Goal: Connect with others: Participate in discussion

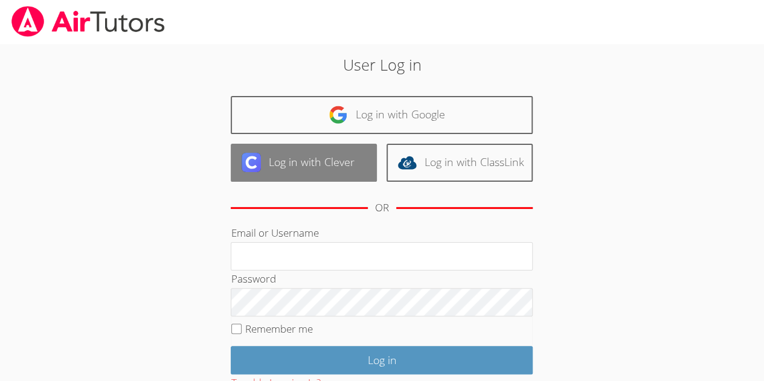
click at [324, 164] on link "Log in with Clever" at bounding box center [304, 163] width 146 height 38
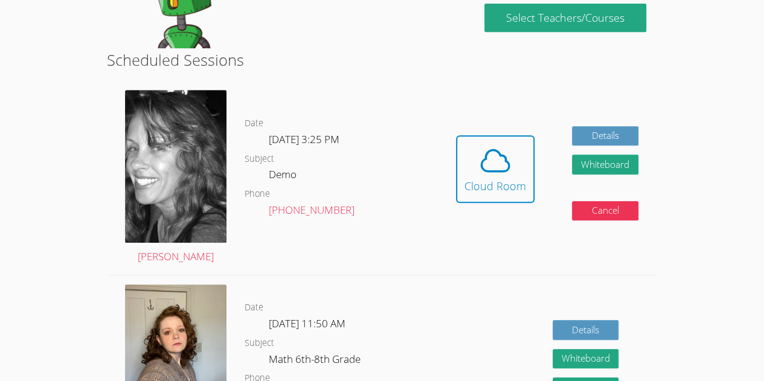
scroll to position [262, 0]
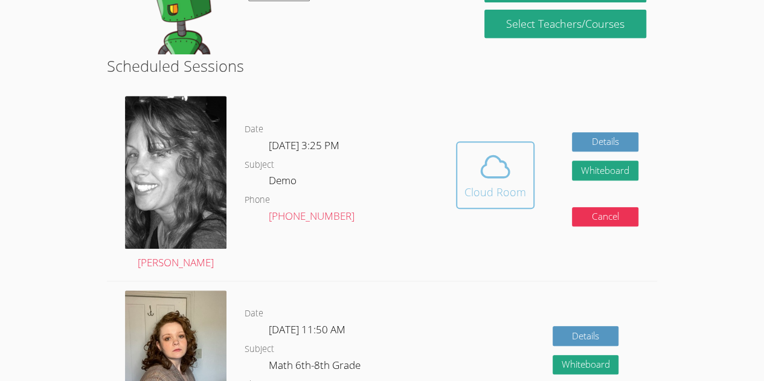
click at [494, 166] on icon at bounding box center [496, 167] width 34 height 34
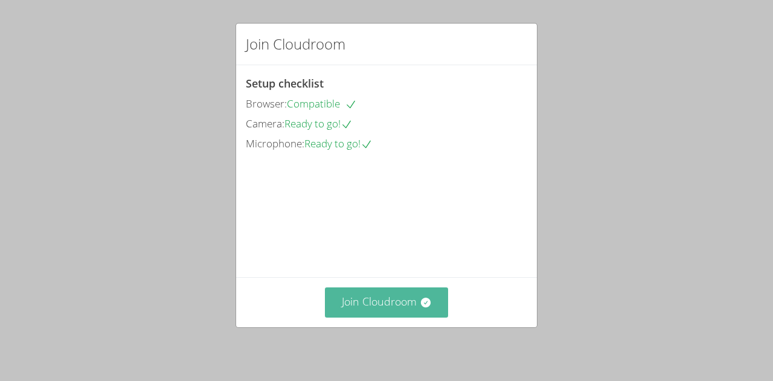
click at [377, 309] on button "Join Cloudroom" at bounding box center [387, 303] width 124 height 30
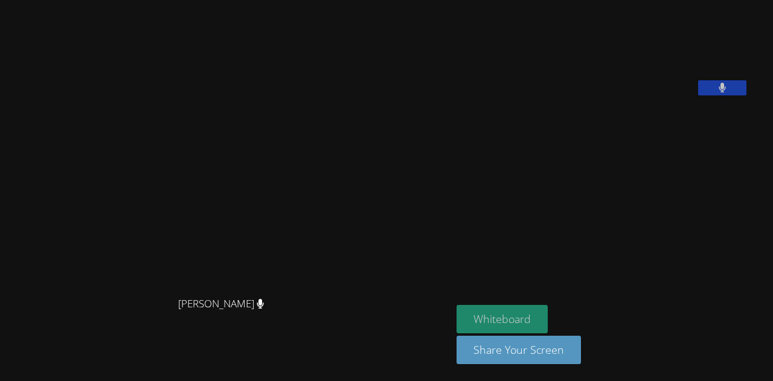
click at [520, 321] on button "Whiteboard" at bounding box center [502, 319] width 91 height 28
